Goal: Obtain resource: Obtain resource

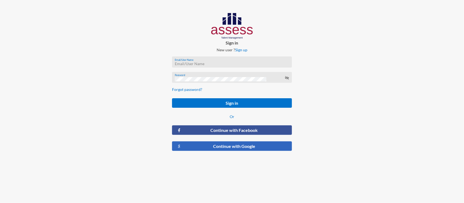
type input "RW2197"
click at [238, 148] on button "Continue with Google" at bounding box center [232, 147] width 120 height 10
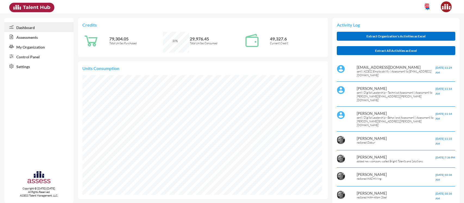
click at [29, 37] on link "Assessments" at bounding box center [38, 37] width 69 height 10
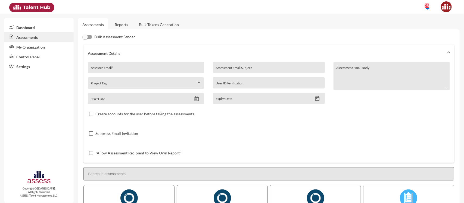
click at [124, 26] on link "Reports" at bounding box center [121, 24] width 22 height 13
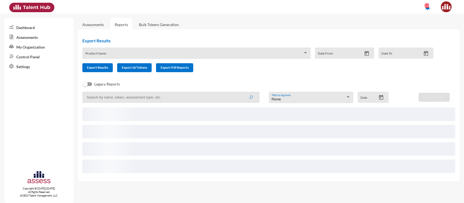
click at [133, 52] on div "Product Name" at bounding box center [196, 55] width 223 height 8
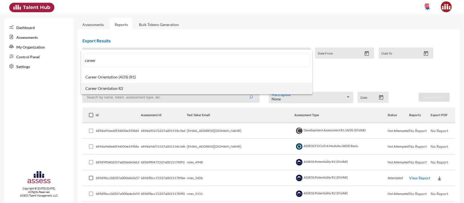
type input "career"
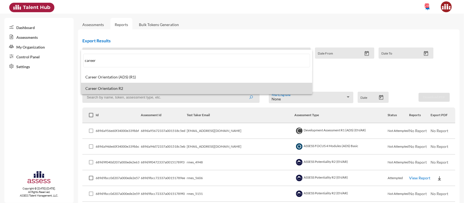
click at [134, 87] on span "Career Orientation R2" at bounding box center [196, 88] width 223 height 4
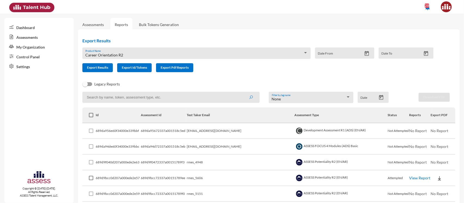
click at [138, 97] on input at bounding box center [170, 97] width 177 height 11
type input "career"
click at [242, 92] on button "submit" at bounding box center [250, 97] width 17 height 10
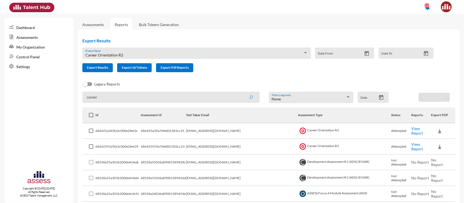
click at [411, 130] on link "View Report" at bounding box center [417, 130] width 12 height 9
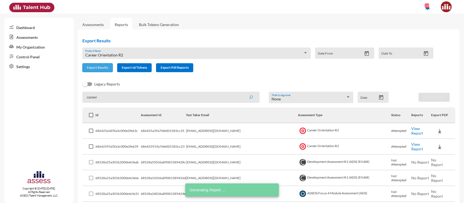
click at [104, 66] on span "Export Results" at bounding box center [97, 67] width 21 height 4
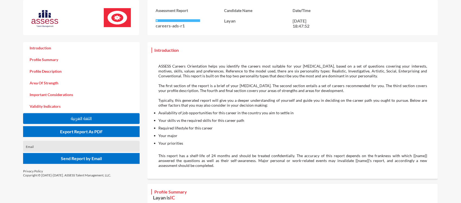
drag, startPoint x: 156, startPoint y: 65, endPoint x: 351, endPoint y: 76, distance: 194.9
click at [351, 76] on div "ASSESS Careers Orientation helps you identify the careers most suitable for you…" at bounding box center [293, 115] width 280 height 115
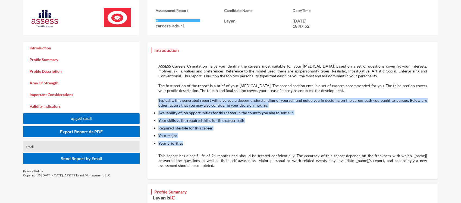
drag, startPoint x: 158, startPoint y: 101, endPoint x: 187, endPoint y: 143, distance: 50.9
click at [187, 143] on div "ASSESS Careers Orientation helps you identify the careers most suitable for you…" at bounding box center [293, 115] width 280 height 115
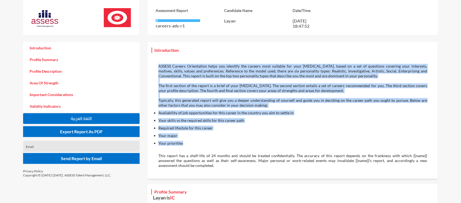
drag, startPoint x: 158, startPoint y: 68, endPoint x: 186, endPoint y: 143, distance: 80.3
click at [186, 143] on div "ASSESS Careers Orientation helps you identify the careers most suitable for you…" at bounding box center [293, 115] width 280 height 115
copy div "LOREMI Dolorsi Ametconsect adipi eli seddoeiu tem incidid utla etdolore mag ali…"
click at [199, 138] on li "Your major" at bounding box center [292, 135] width 269 height 5
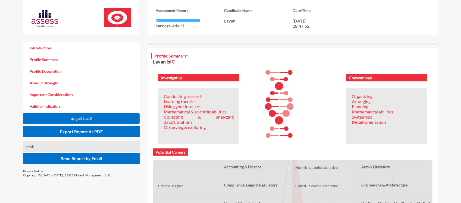
scroll to position [136, 0]
